Goal: Navigation & Orientation: Find specific page/section

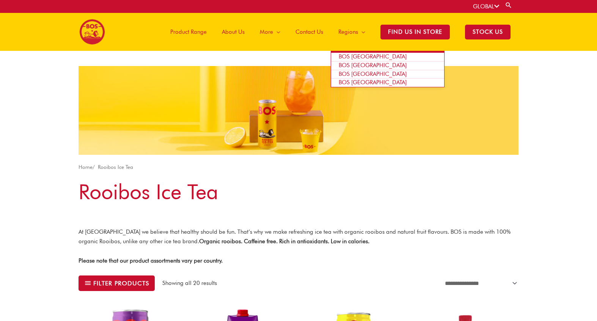
click at [362, 56] on span "BOS [GEOGRAPHIC_DATA]" at bounding box center [373, 56] width 68 height 7
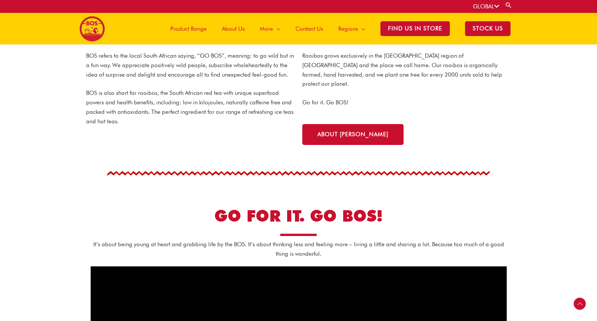
scroll to position [145, 0]
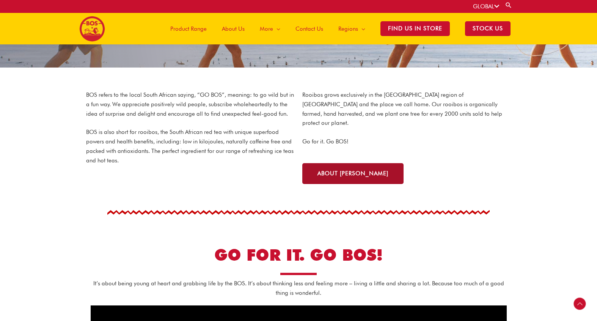
click at [319, 171] on span "About bos" at bounding box center [352, 174] width 71 height 6
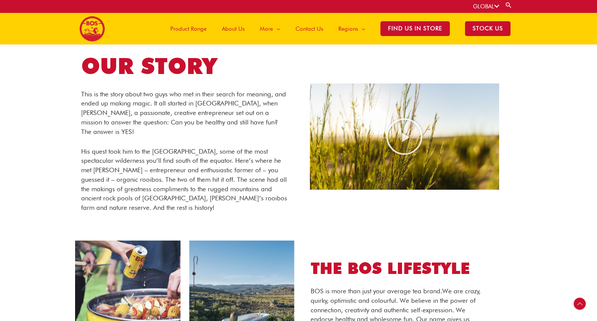
scroll to position [186, 0]
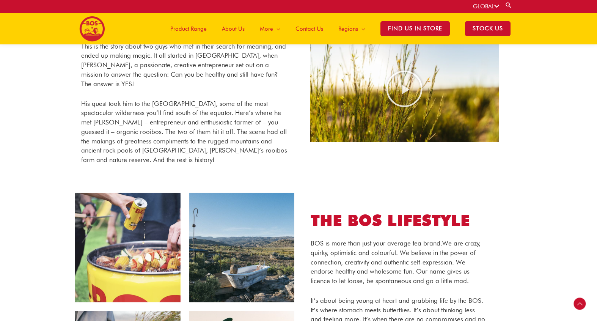
drag, startPoint x: 231, startPoint y: 167, endPoint x: 173, endPoint y: 151, distance: 60.2
click at [173, 151] on p "His quest took him to the Cederberg, some of the most spectacular wilderness yo…" at bounding box center [184, 132] width 206 height 66
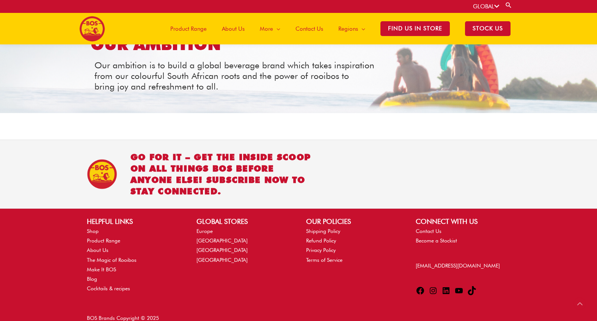
scroll to position [909, 0]
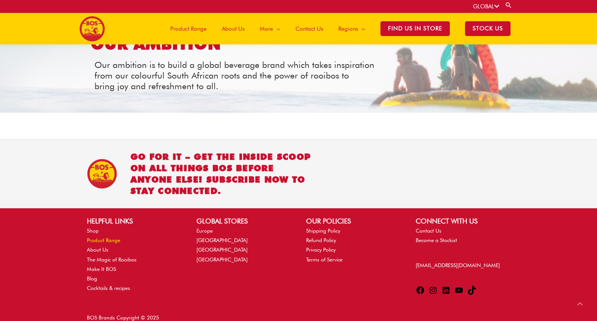
click at [113, 237] on link "Product Range" at bounding box center [103, 240] width 33 height 6
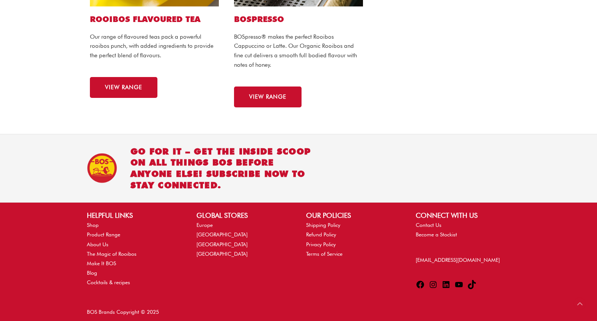
scroll to position [609, 0]
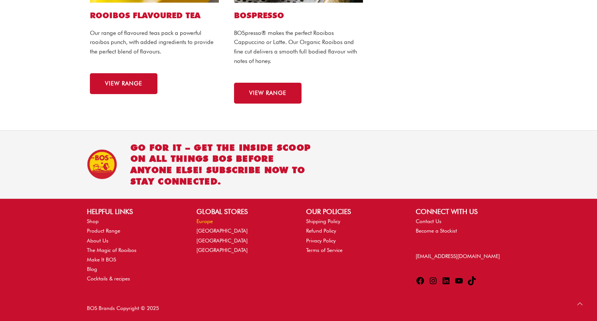
click at [210, 221] on link "Europe" at bounding box center [204, 221] width 16 height 6
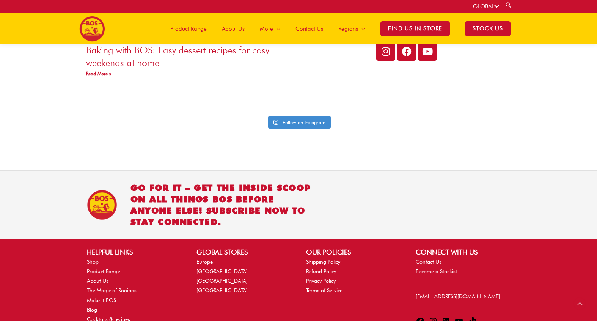
scroll to position [1810, 0]
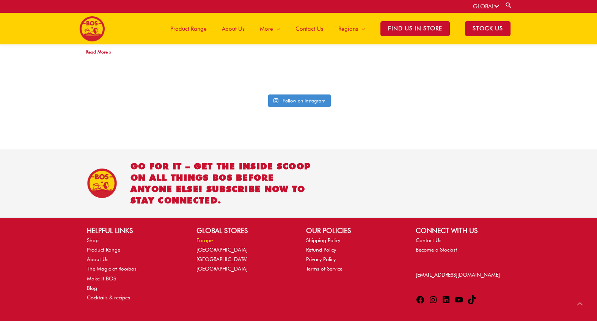
click at [209, 237] on link "Europe" at bounding box center [204, 240] width 16 height 6
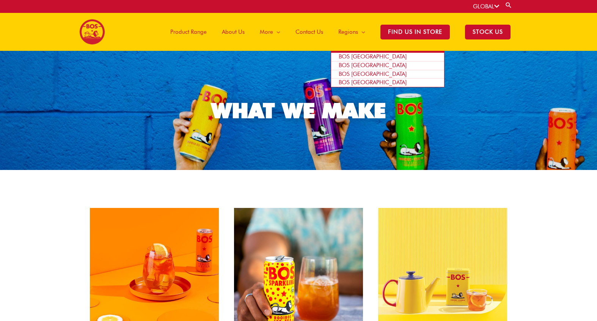
click at [355, 56] on span "BOS [GEOGRAPHIC_DATA]" at bounding box center [373, 56] width 68 height 7
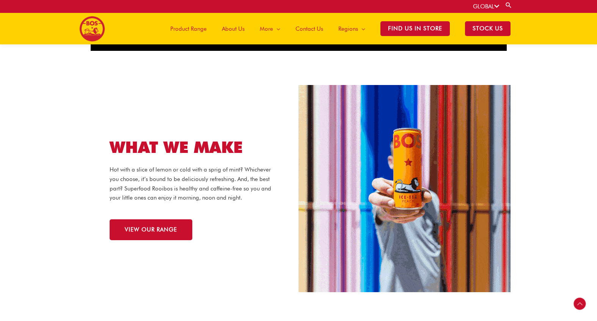
scroll to position [638, 0]
